Goal: Transaction & Acquisition: Purchase product/service

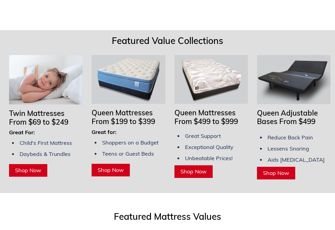
scroll to position [595, 0]
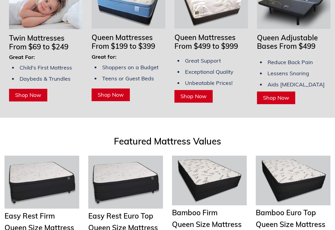
click at [33, 21] on img at bounding box center [46, 4] width 74 height 49
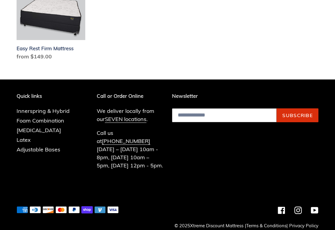
scroll to position [451, 0]
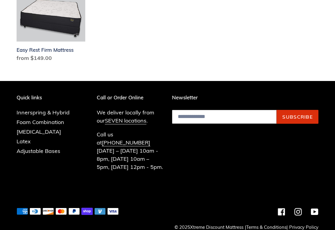
click at [52, 128] on link "[MEDICAL_DATA]" at bounding box center [39, 131] width 45 height 7
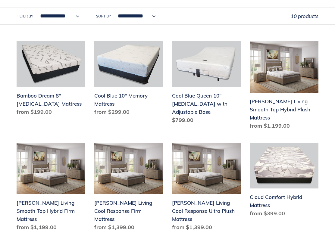
scroll to position [206, 0]
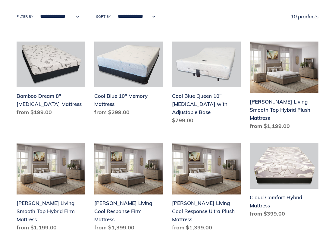
click at [68, 76] on link "Bamboo Dream 8" Memory Foam Mattress" at bounding box center [51, 80] width 69 height 77
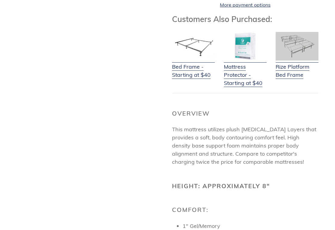
scroll to position [217, 0]
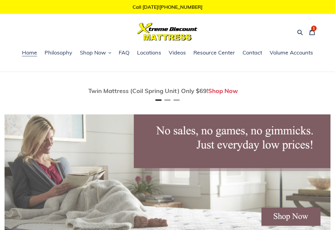
scroll to position [605, 0]
click at [298, 32] on icon "button" at bounding box center [300, 32] width 5 height 5
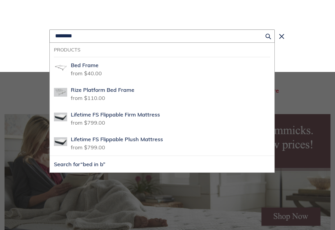
scroll to position [0, 652]
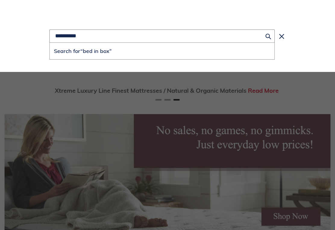
type input "**********"
click at [162, 51] on button "Search for “bed in box”" at bounding box center [162, 51] width 225 height 17
